Goal: Navigation & Orientation: Find specific page/section

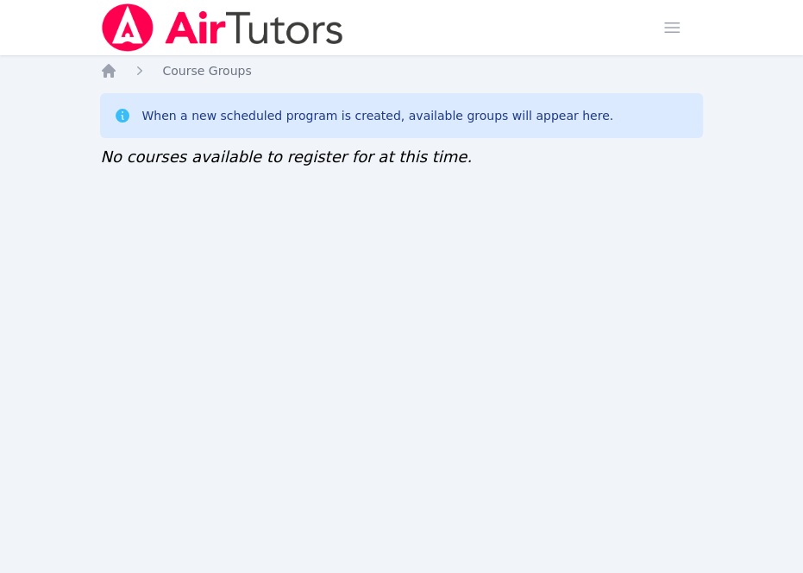
drag, startPoint x: 85, startPoint y: 274, endPoint x: 91, endPoint y: 261, distance: 14.3
click at [85, 274] on div "Home Sessions Study Groups Students Messages Open user menu [PERSON_NAME] Open …" at bounding box center [401, 286] width 803 height 573
